Goal: Transaction & Acquisition: Register for event/course

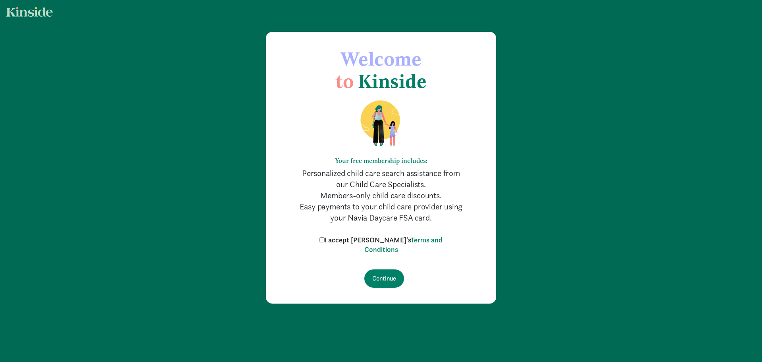
click at [344, 239] on label "I accept [PERSON_NAME]'s Terms and Conditions" at bounding box center [381, 244] width 127 height 19
click at [325, 239] on input "I accept [PERSON_NAME]'s Terms and Conditions" at bounding box center [322, 239] width 5 height 5
checkbox input "true"
click at [386, 274] on input "Continue" at bounding box center [385, 278] width 40 height 18
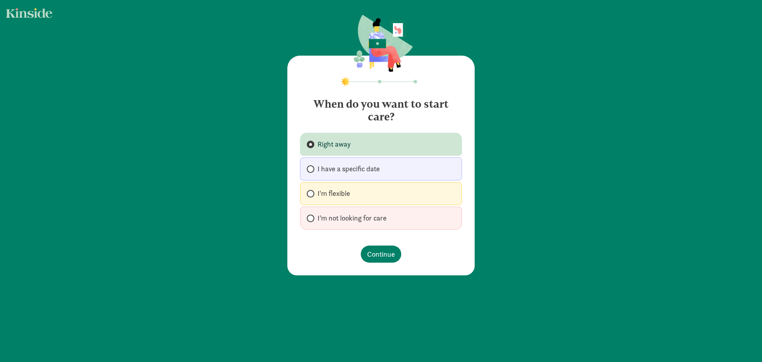
click at [335, 222] on span "I’m not looking for care" at bounding box center [352, 218] width 69 height 10
click at [312, 221] on input "I’m not looking for care" at bounding box center [309, 218] width 5 height 5
radio input "true"
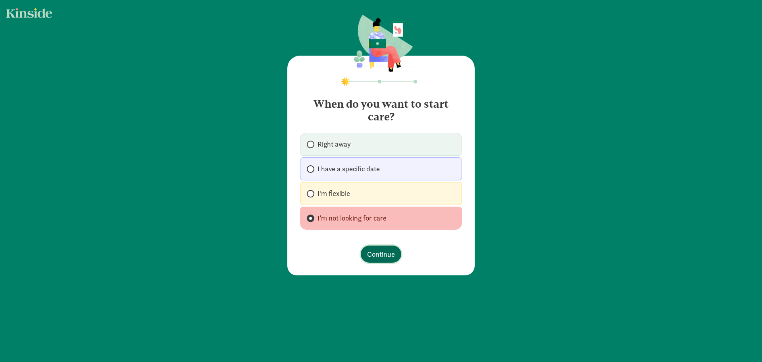
click at [383, 254] on span "Continue" at bounding box center [381, 254] width 28 height 11
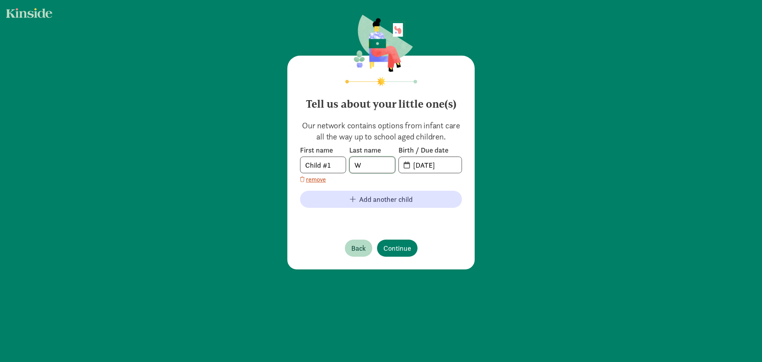
click at [367, 166] on input "W" at bounding box center [372, 165] width 45 height 16
type input "Weber"
click at [426, 164] on input "08-19-2025" at bounding box center [435, 165] width 53 height 16
type input "08-21-2023"
drag, startPoint x: 337, startPoint y: 162, endPoint x: 255, endPoint y: 157, distance: 82.0
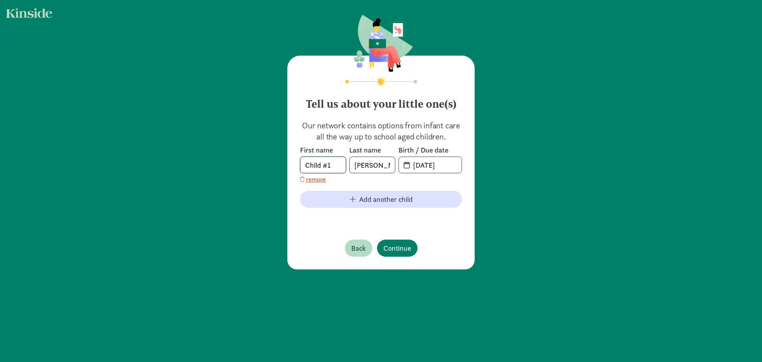
click at [258, 157] on div "Tell us about your little one(s) Our network contains options from infant care …" at bounding box center [381, 142] width 762 height 285
type input "Stratton"
click at [397, 251] on span "Continue" at bounding box center [398, 248] width 28 height 11
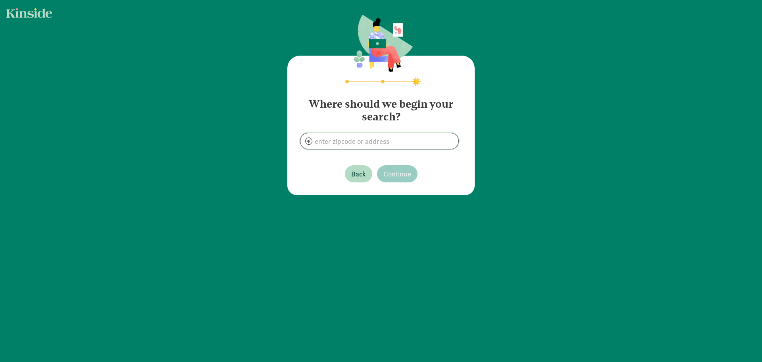
click at [372, 143] on input at bounding box center [380, 141] width 158 height 16
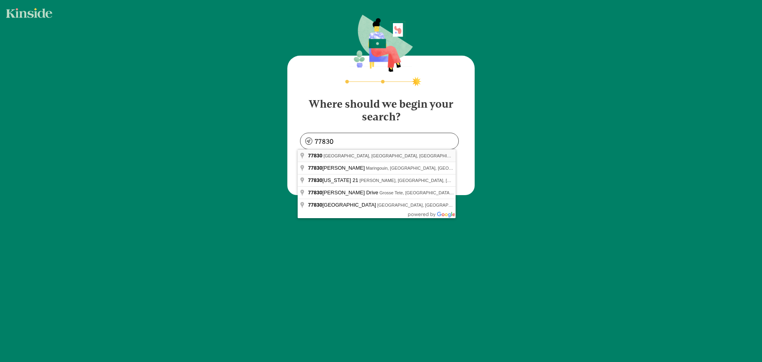
type input "Anderson, TX 77830, USA"
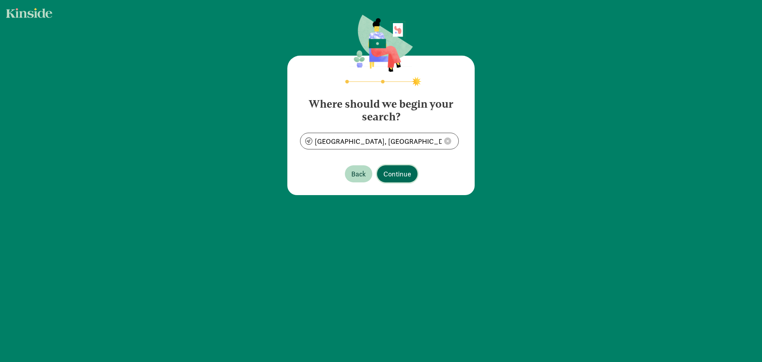
click at [393, 176] on span "Continue" at bounding box center [398, 173] width 28 height 11
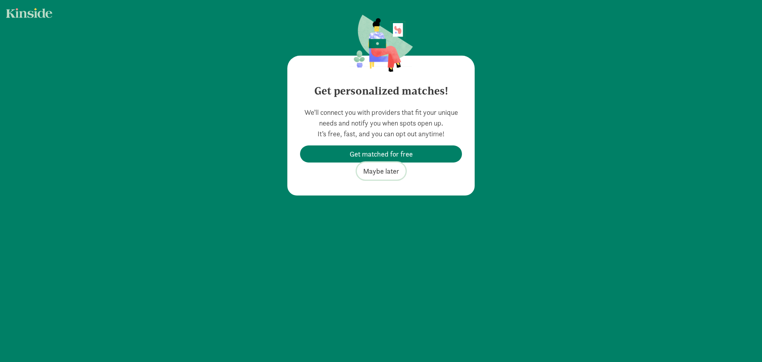
click at [378, 171] on span "Maybe later" at bounding box center [381, 171] width 36 height 11
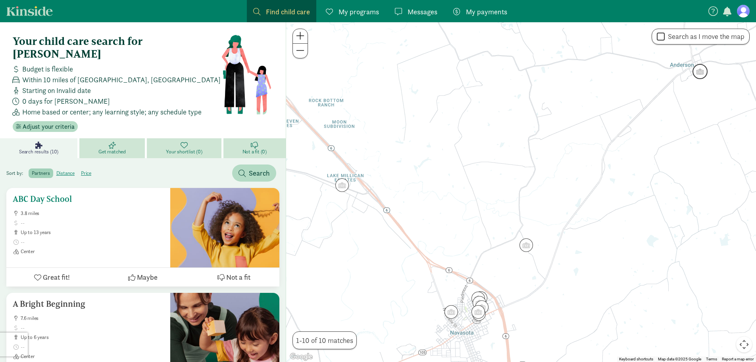
click at [43, 194] on h5 "ABC Day School" at bounding box center [88, 199] width 151 height 10
click at [369, 15] on span "My programs" at bounding box center [359, 11] width 41 height 11
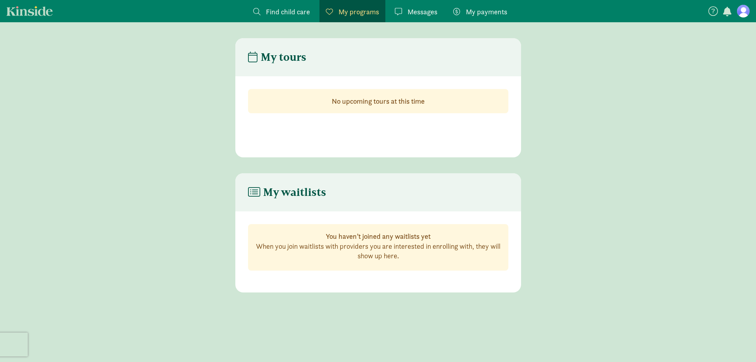
click at [407, 12] on div "Messages Messages" at bounding box center [416, 11] width 42 height 11
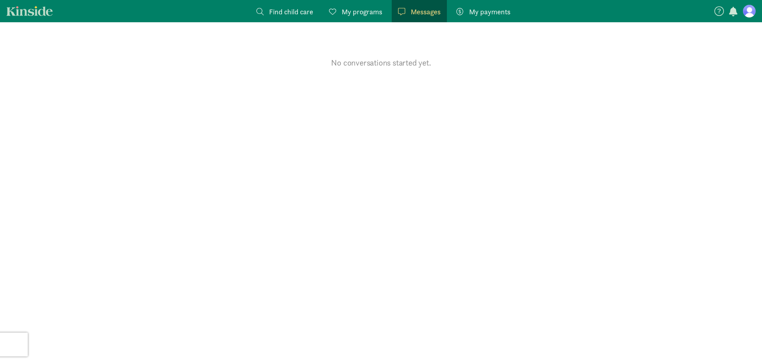
click at [471, 11] on span "My payments" at bounding box center [489, 11] width 41 height 11
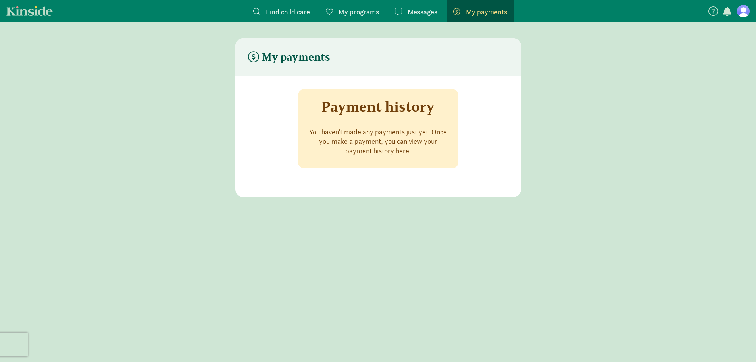
click at [266, 8] on span "Find child care" at bounding box center [288, 11] width 44 height 11
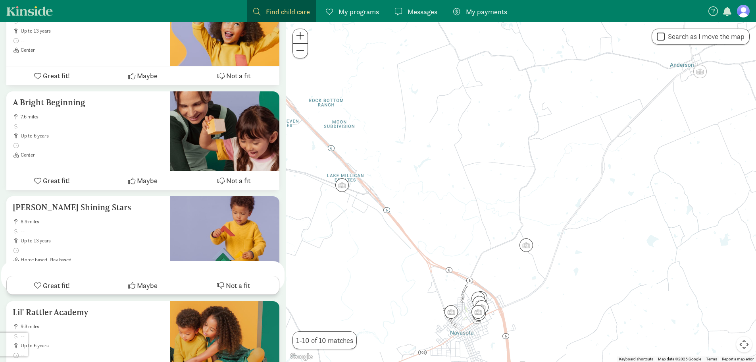
scroll to position [238, 0]
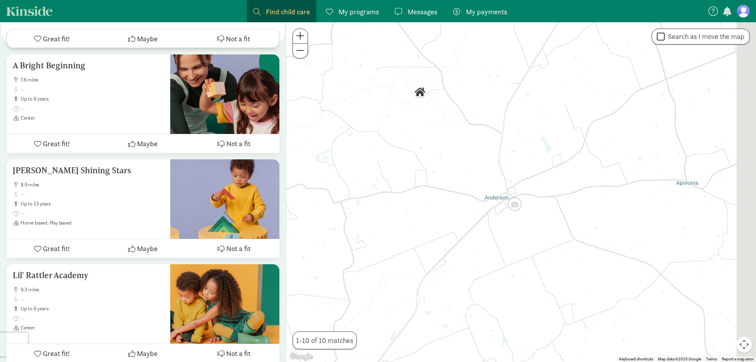
drag, startPoint x: 636, startPoint y: 208, endPoint x: 443, endPoint y: 359, distance: 245.2
click at [443, 359] on div at bounding box center [521, 191] width 470 height 339
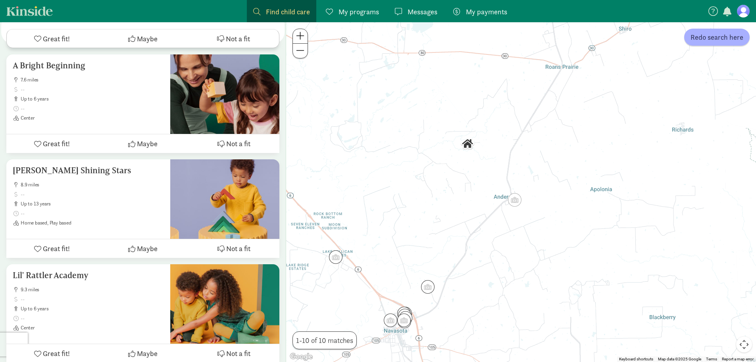
drag, startPoint x: 462, startPoint y: 276, endPoint x: 502, endPoint y: 247, distance: 49.8
click at [502, 247] on div at bounding box center [521, 191] width 470 height 339
click at [722, 33] on span "Redo search here" at bounding box center [717, 37] width 53 height 11
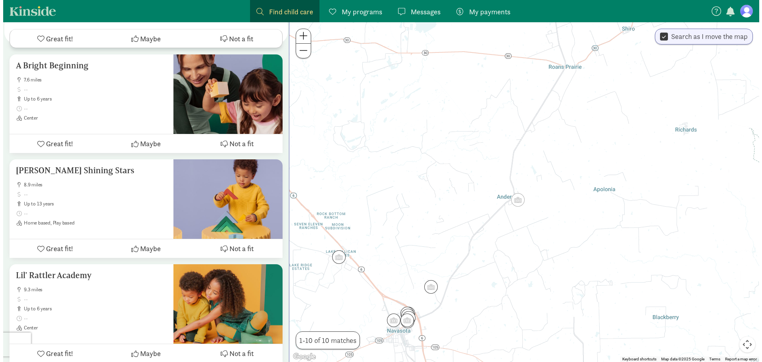
scroll to position [0, 0]
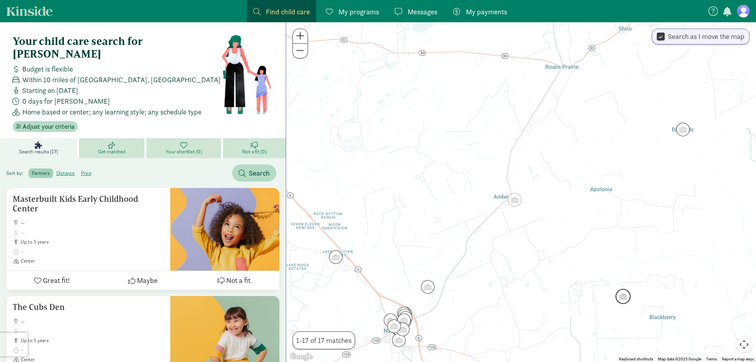
click at [620, 298] on img "Click to see details" at bounding box center [623, 296] width 15 height 15
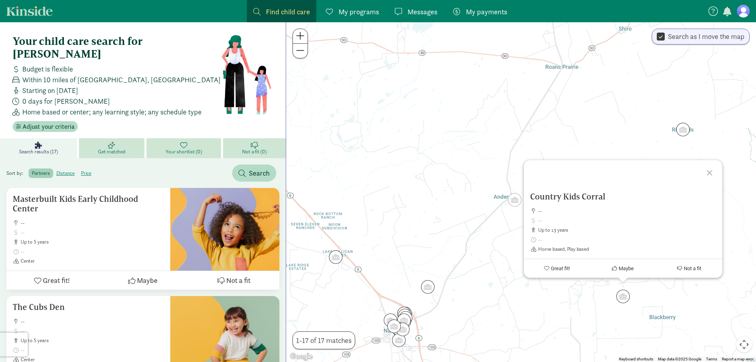
click at [581, 301] on div "Country Kids Corral -- up to 13 years Home based, Play based Great fit! Maybe N…" at bounding box center [521, 191] width 470 height 339
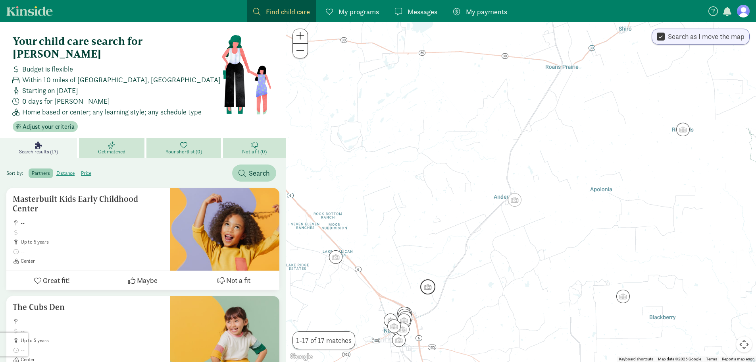
click at [428, 284] on img "Click to see details" at bounding box center [427, 286] width 15 height 15
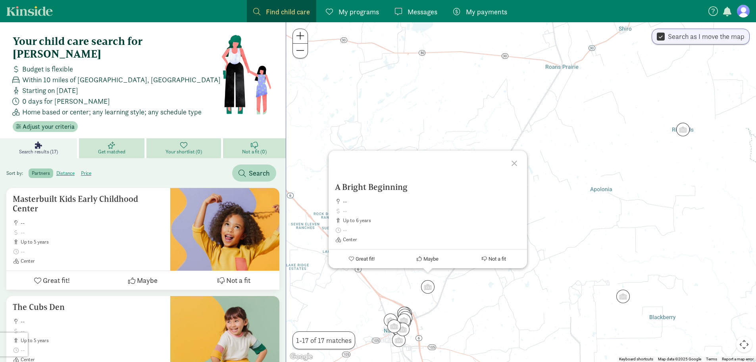
click at [456, 308] on div "A Bright Beginning -- up to 6 years Center Great fit! Maybe Not a fit" at bounding box center [521, 191] width 470 height 339
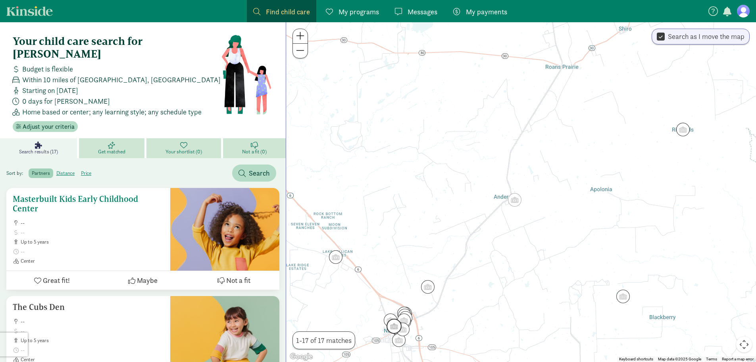
click at [107, 194] on h5 "Masterbuilt Kids Early Childhood Center" at bounding box center [88, 203] width 151 height 19
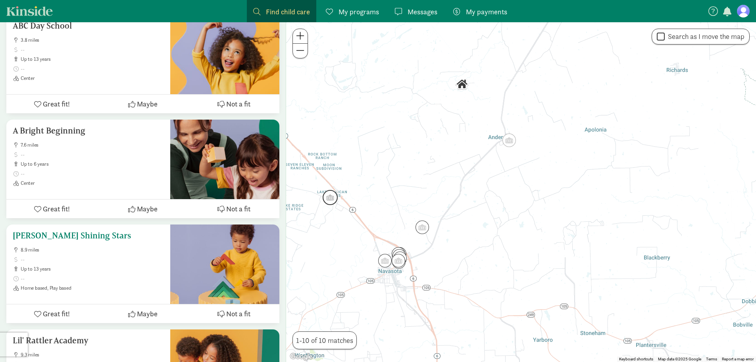
scroll to position [199, 0]
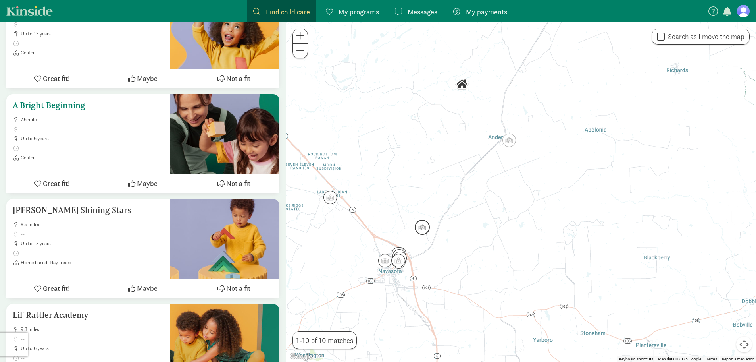
click at [113, 116] on span "7.6 miles" at bounding box center [92, 119] width 143 height 6
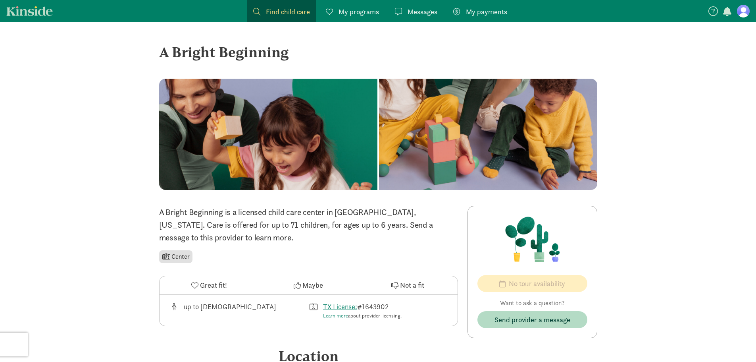
click at [175, 250] on li "Center" at bounding box center [176, 256] width 34 height 13
click at [321, 249] on ul "Center" at bounding box center [308, 257] width 299 height 16
